Goal: Navigation & Orientation: Find specific page/section

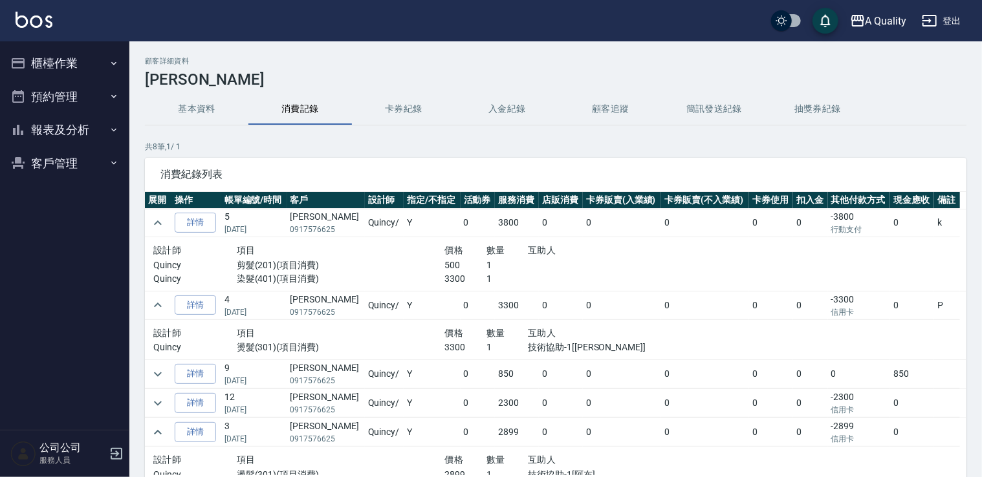
scroll to position [96, 0]
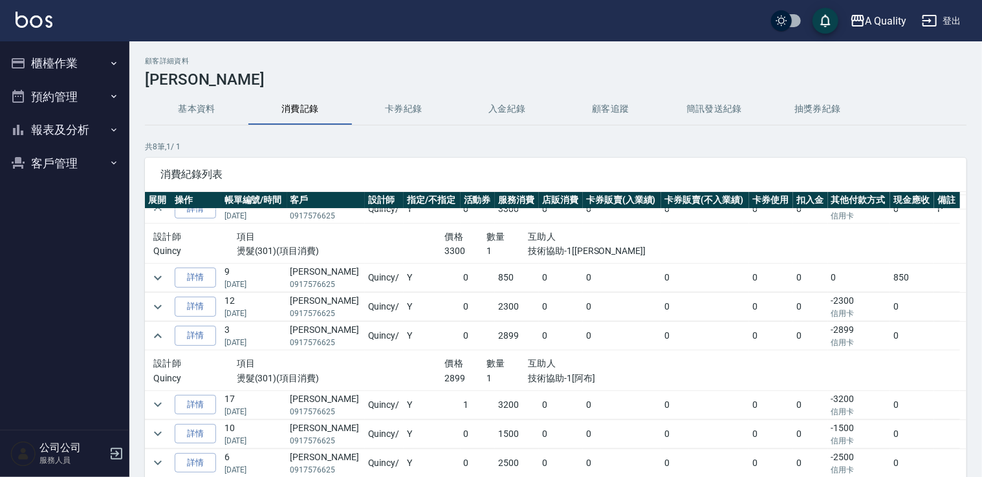
click at [56, 66] on button "櫃檯作業" at bounding box center [64, 64] width 119 height 34
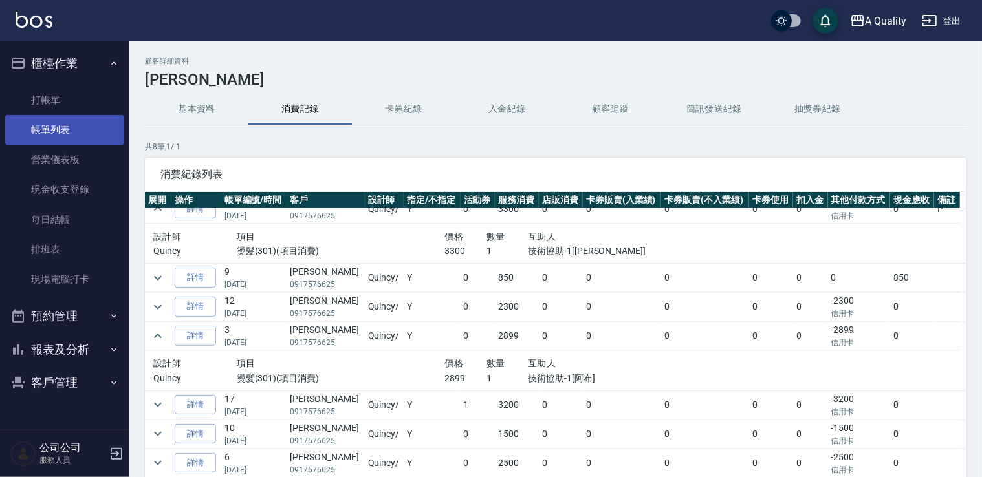
click at [64, 119] on link "帳單列表" at bounding box center [64, 130] width 119 height 30
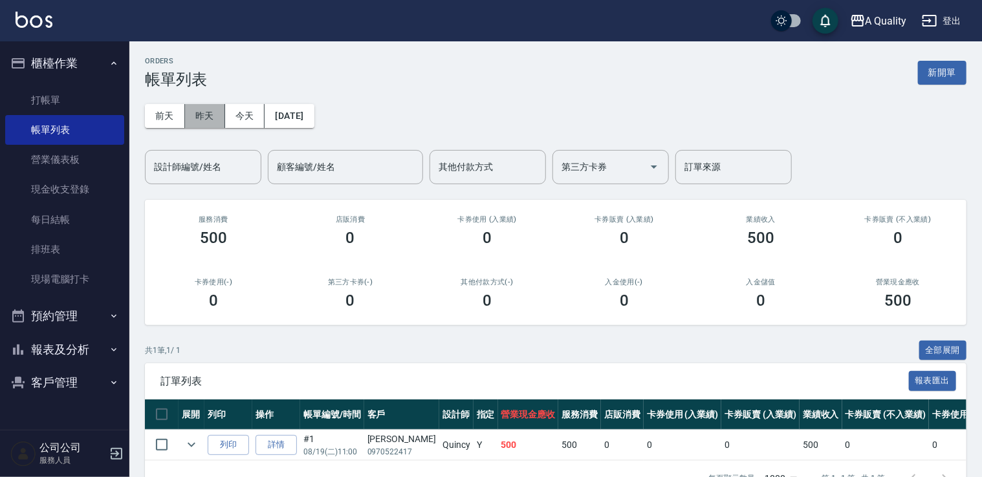
click at [198, 114] on button "昨天" at bounding box center [205, 116] width 40 height 24
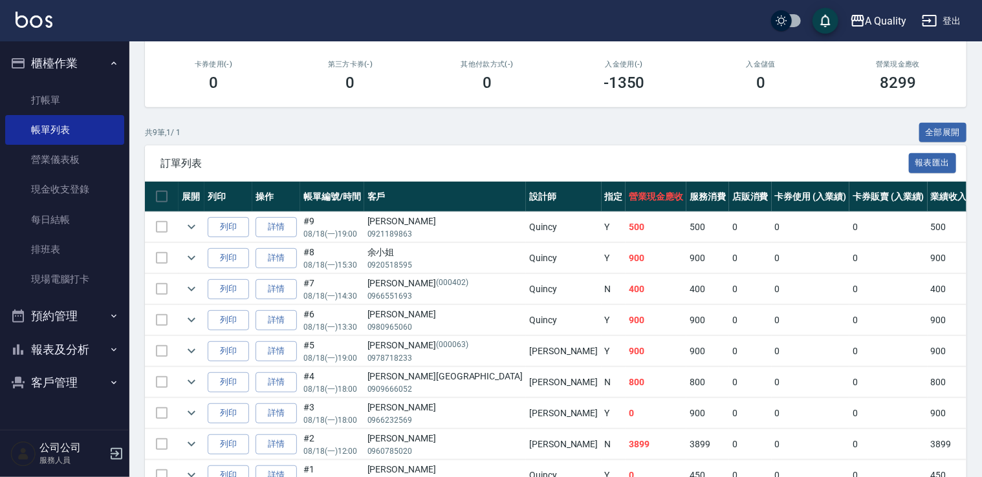
scroll to position [290, 0]
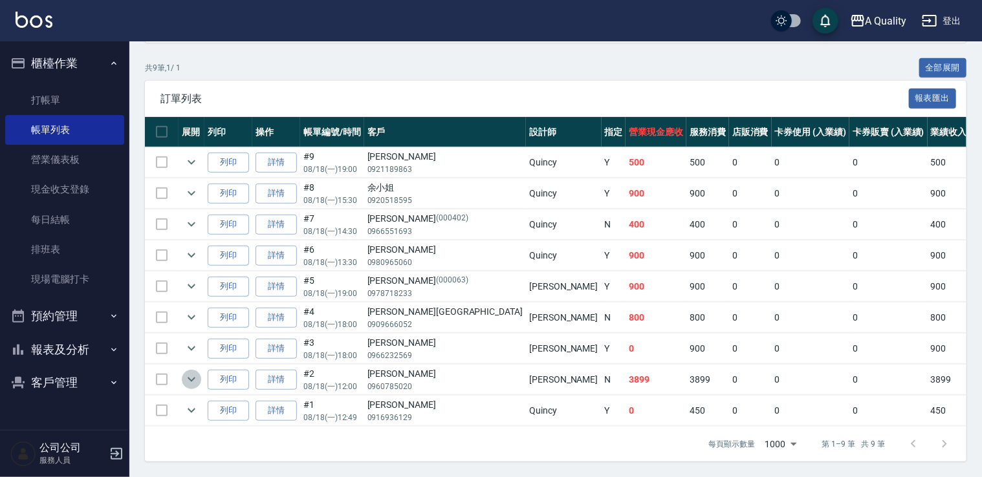
click at [199, 371] on button "expand row" at bounding box center [191, 379] width 19 height 19
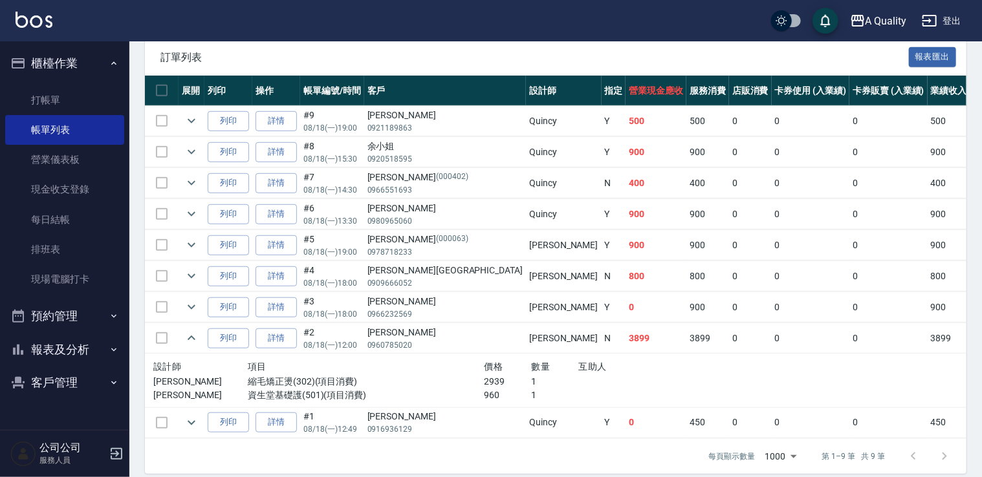
scroll to position [343, 0]
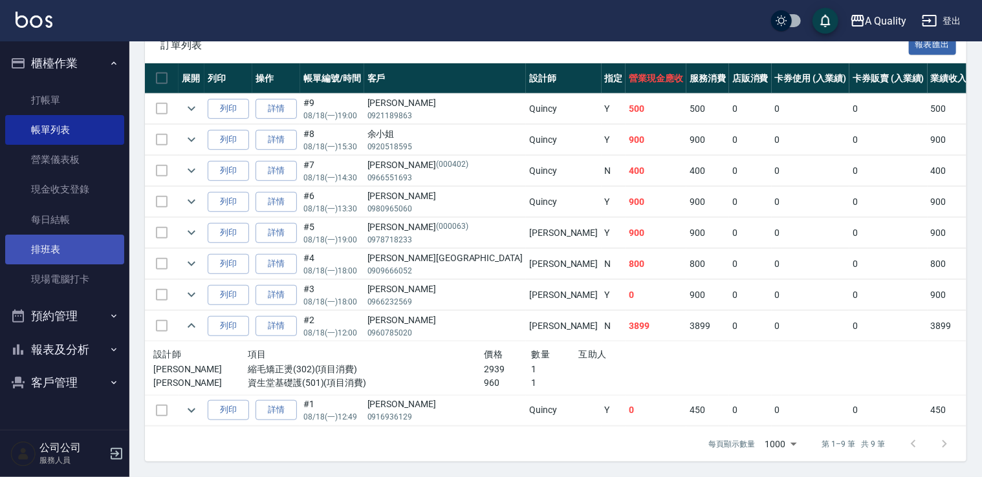
click at [59, 252] on link "排班表" at bounding box center [64, 250] width 119 height 30
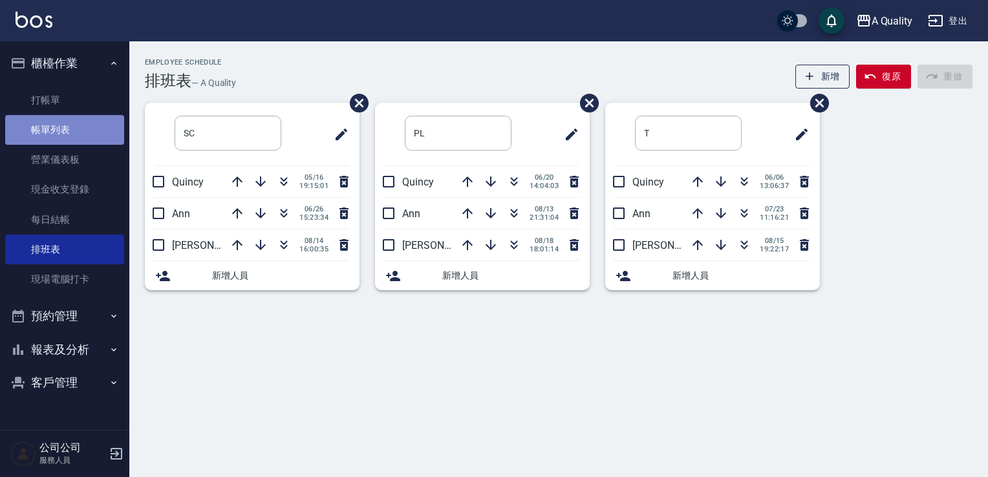
click at [59, 134] on link "帳單列表" at bounding box center [64, 130] width 119 height 30
